Goal: Information Seeking & Learning: Learn about a topic

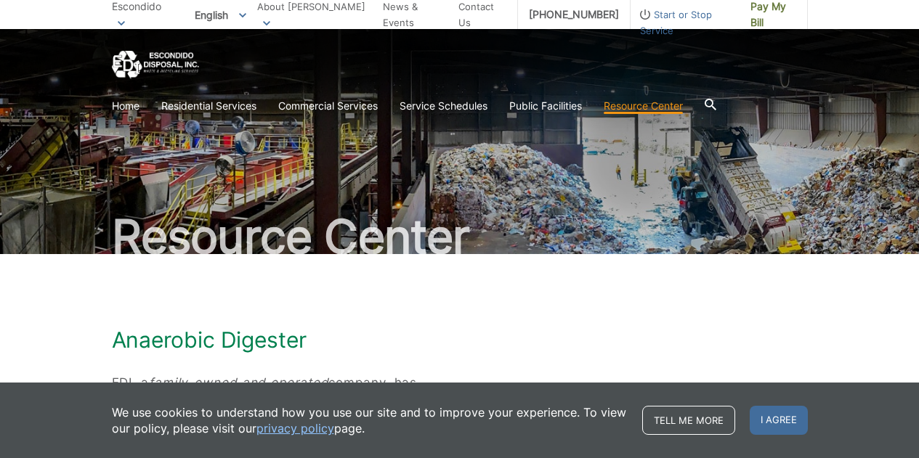
scroll to position [145, 0]
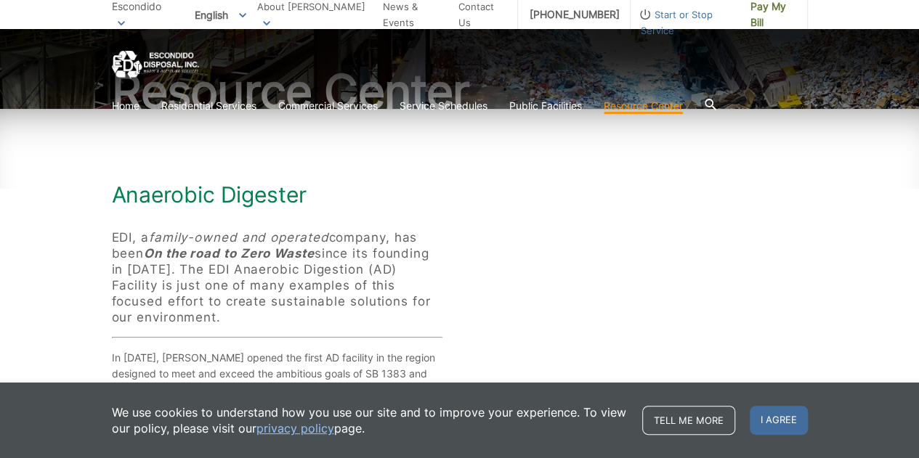
click at [305, 304] on p "EDI, a family-owned and operated company, has been On the road to Zero Waste si…" at bounding box center [277, 278] width 331 height 96
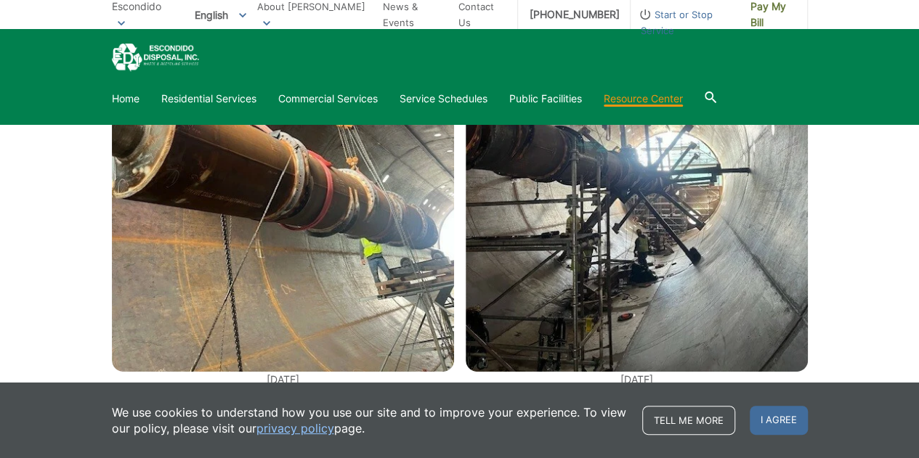
scroll to position [2034, 0]
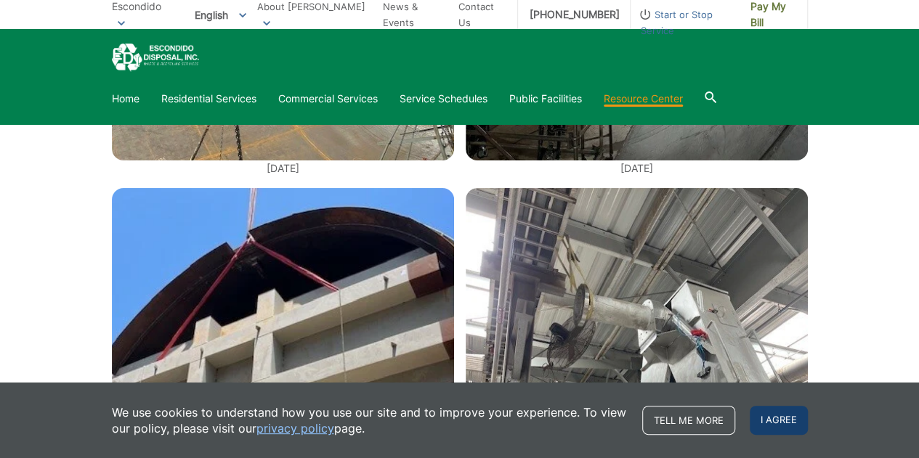
click at [788, 419] on span "I agree" at bounding box center [779, 420] width 58 height 29
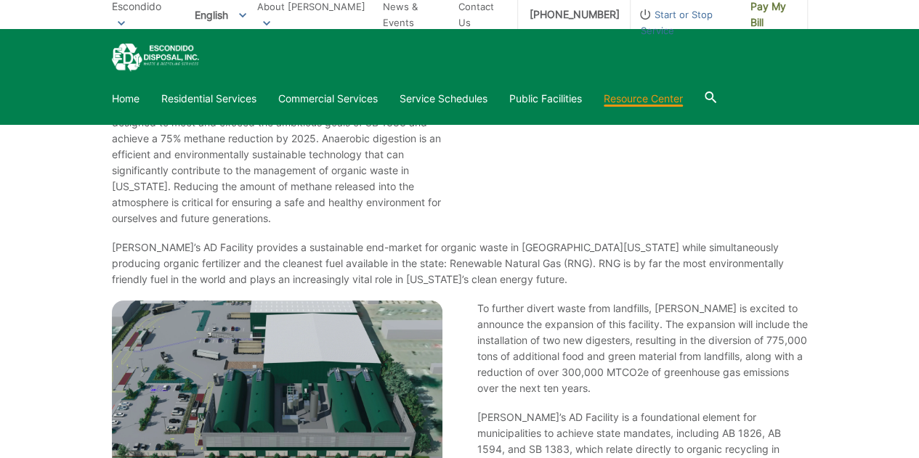
scroll to position [436, 0]
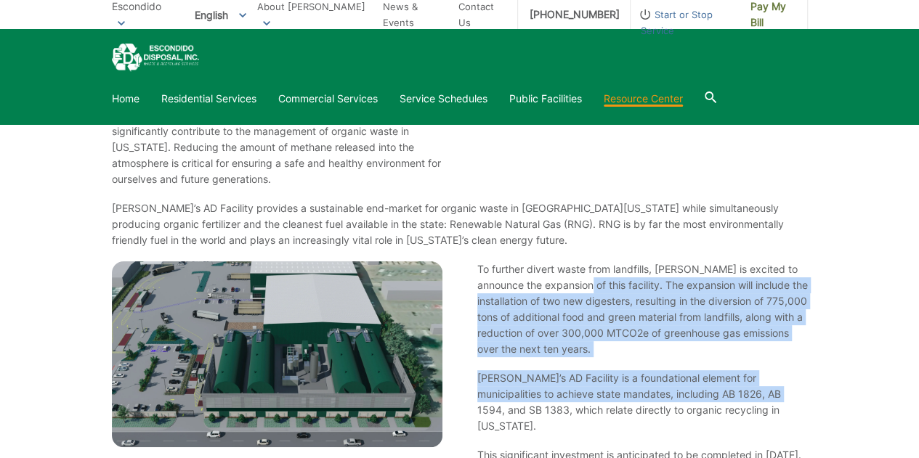
drag, startPoint x: 567, startPoint y: 286, endPoint x: 757, endPoint y: 386, distance: 215.1
click at [757, 386] on div "To further divert waste from landfills, [PERSON_NAME] is excited to announce th…" at bounding box center [642, 379] width 331 height 234
click at [750, 391] on p "[PERSON_NAME]’s AD Facility is a foundational element for municipalities to ach…" at bounding box center [642, 403] width 331 height 64
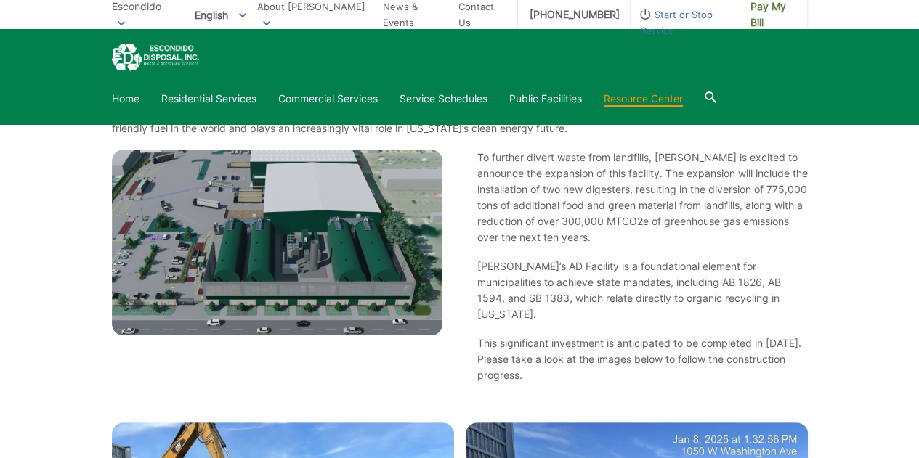
scroll to position [581, 0]
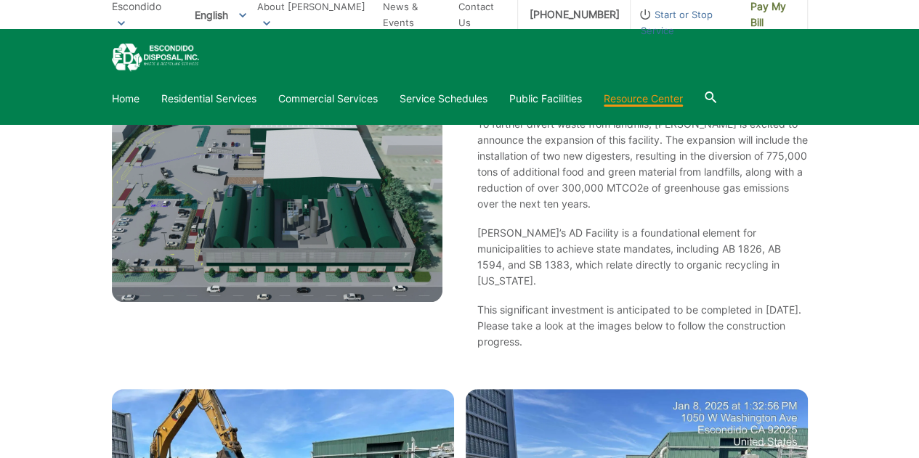
click at [599, 302] on p "This significant investment is anticipated to be completed in [DATE]. Please ta…" at bounding box center [642, 326] width 331 height 48
drag, startPoint x: 545, startPoint y: 291, endPoint x: 734, endPoint y: 291, distance: 188.9
click at [734, 302] on p "This significant investment is anticipated to be completed in [DATE]. Please ta…" at bounding box center [642, 326] width 331 height 48
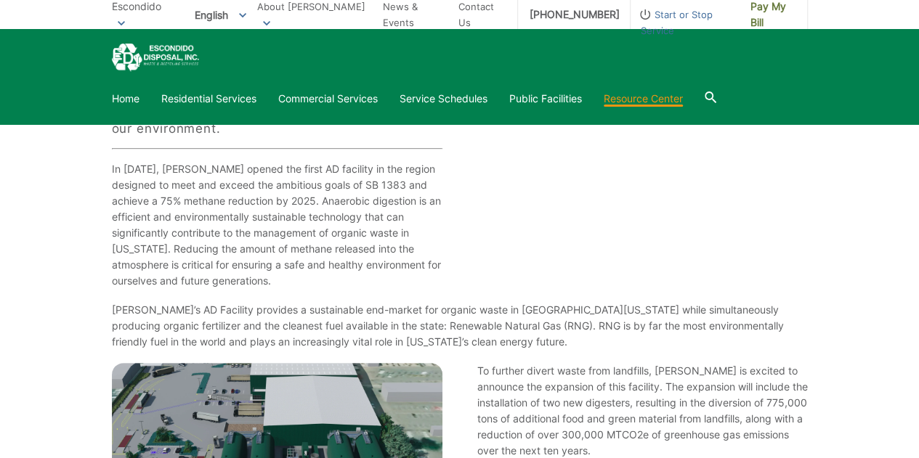
scroll to position [363, 0]
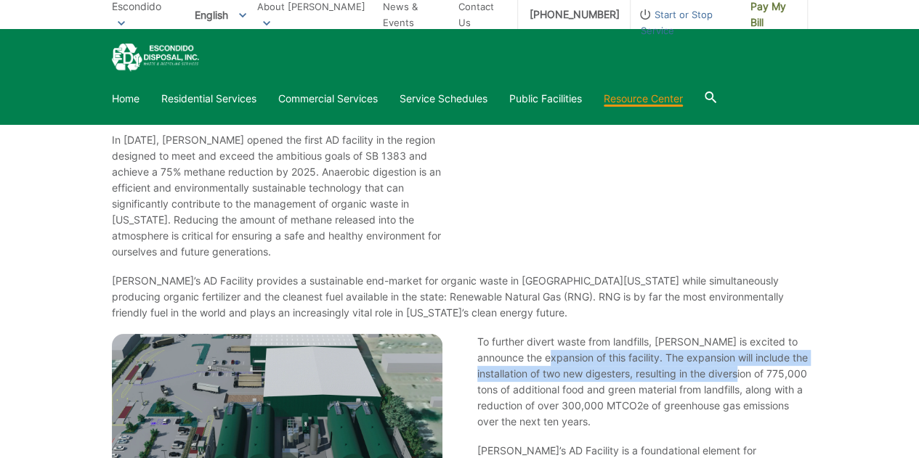
drag, startPoint x: 534, startPoint y: 360, endPoint x: 732, endPoint y: 378, distance: 199.2
click at [732, 378] on p "To further divert waste from landfills, [PERSON_NAME] is excited to announce th…" at bounding box center [642, 382] width 331 height 96
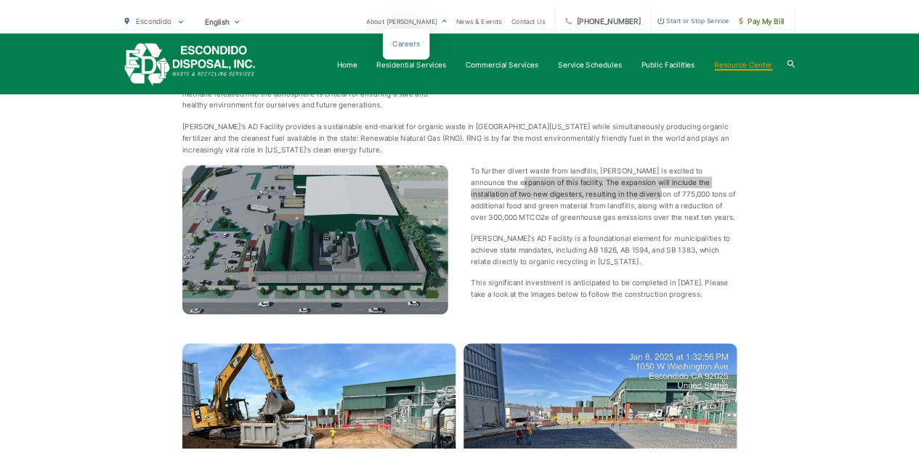
scroll to position [509, 0]
